Goal: Information Seeking & Learning: Learn about a topic

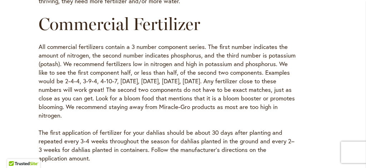
scroll to position [481, 0]
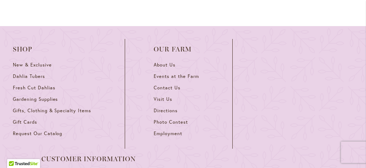
scroll to position [843, 0]
